Goal: Submit feedback/report problem

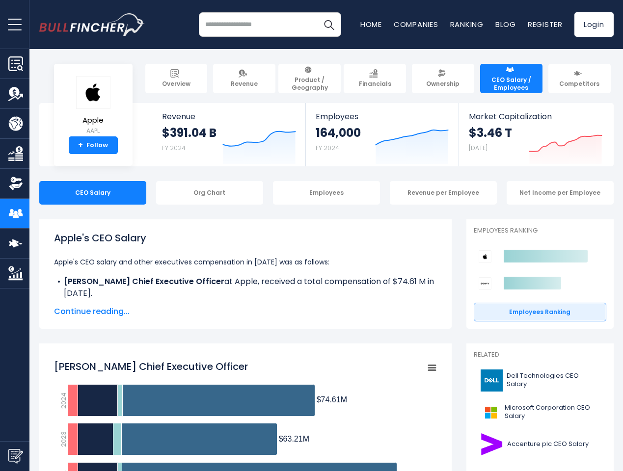
click at [15, 24] on span "open menu" at bounding box center [15, 24] width 14 height 1
click at [15, 456] on img "Submit Feedback" at bounding box center [15, 456] width 15 height 15
click at [0, 0] on h3 "Submit feedback to Bullfincher" at bounding box center [0, 0] width 0 height 0
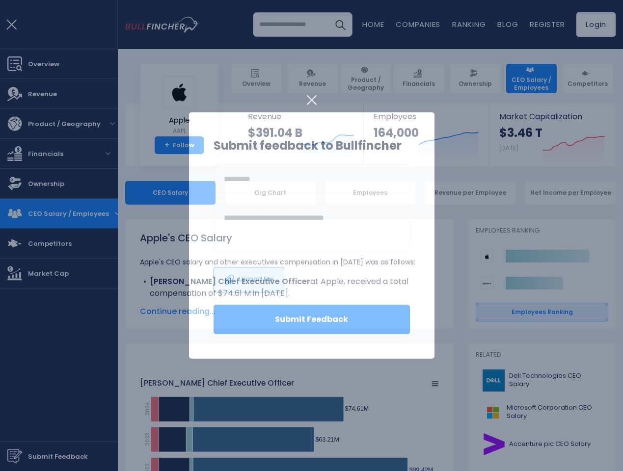
click at [404, 143] on h3 "Submit feedback to Bullfincher" at bounding box center [312, 146] width 196 height 18
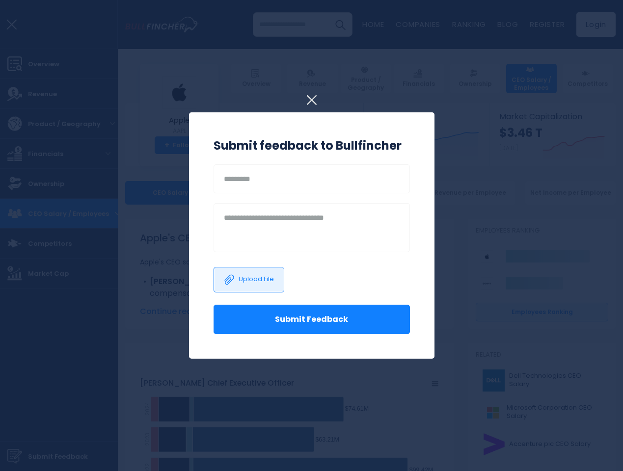
click at [558, 143] on div at bounding box center [311, 235] width 623 height 471
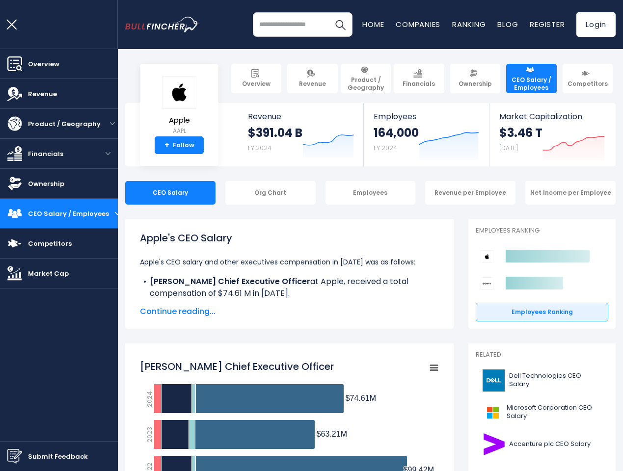
click at [85, 193] on link "Ownership" at bounding box center [59, 183] width 118 height 29
click at [202, 193] on div "CEO Salary" at bounding box center [170, 193] width 90 height 24
click at [319, 193] on div "CEO Salary Org Chart Employees Revenue per Employee Net Income per Employee" at bounding box center [370, 193] width 490 height 24
